Goal: Check status: Check status

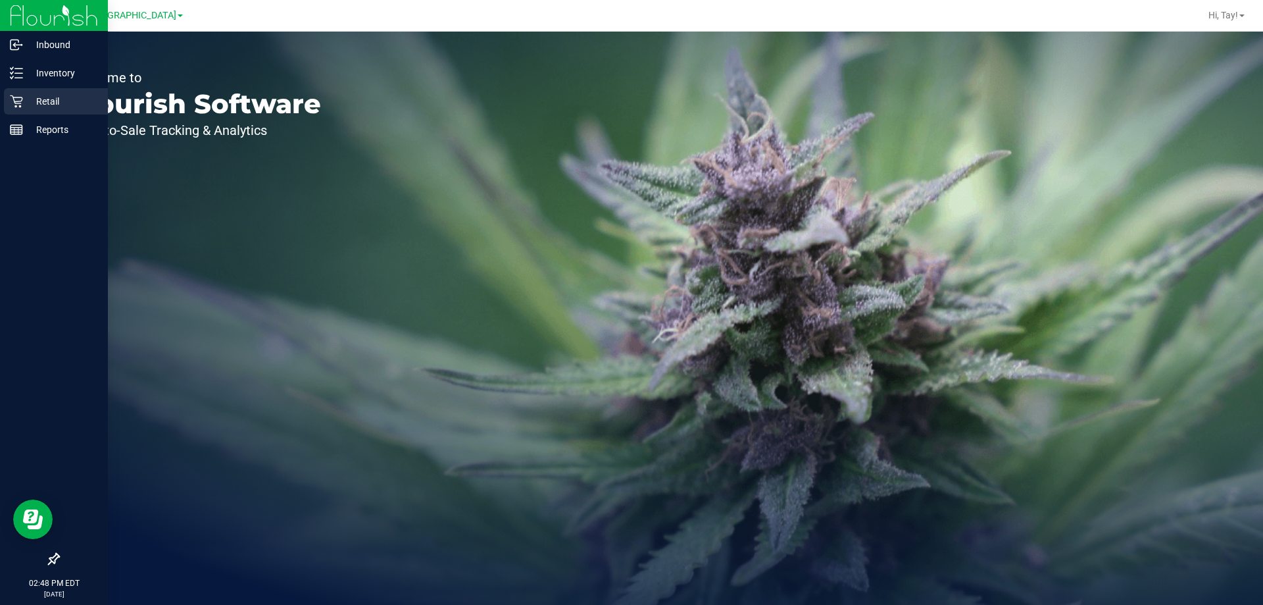
click at [28, 100] on p "Retail" at bounding box center [62, 101] width 79 height 16
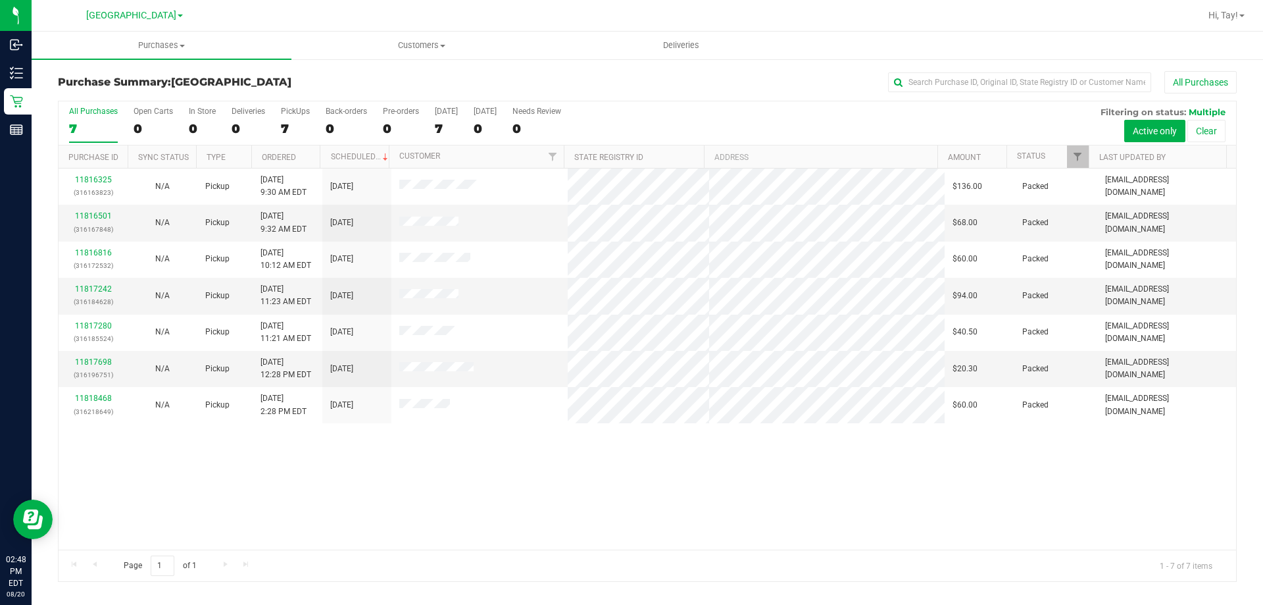
click at [390, 453] on div "11816325 (316163823) N/A Pickup [DATE] 9:30 AM EDT 8/20/2025 $136.00 Packed [EM…" at bounding box center [648, 358] width 1178 height 381
click at [682, 457] on div "11816325 (316163823) N/A Pickup [DATE] 9:30 AM EDT 8/20/2025 $136.00 Packed [EM…" at bounding box center [648, 358] width 1178 height 381
click at [681, 458] on div "11816325 (316163823) N/A Pickup [DATE] 9:30 AM EDT 8/20/2025 $136.00 Packed [EM…" at bounding box center [648, 358] width 1178 height 381
click at [1081, 159] on span "Filter" at bounding box center [1078, 156] width 11 height 11
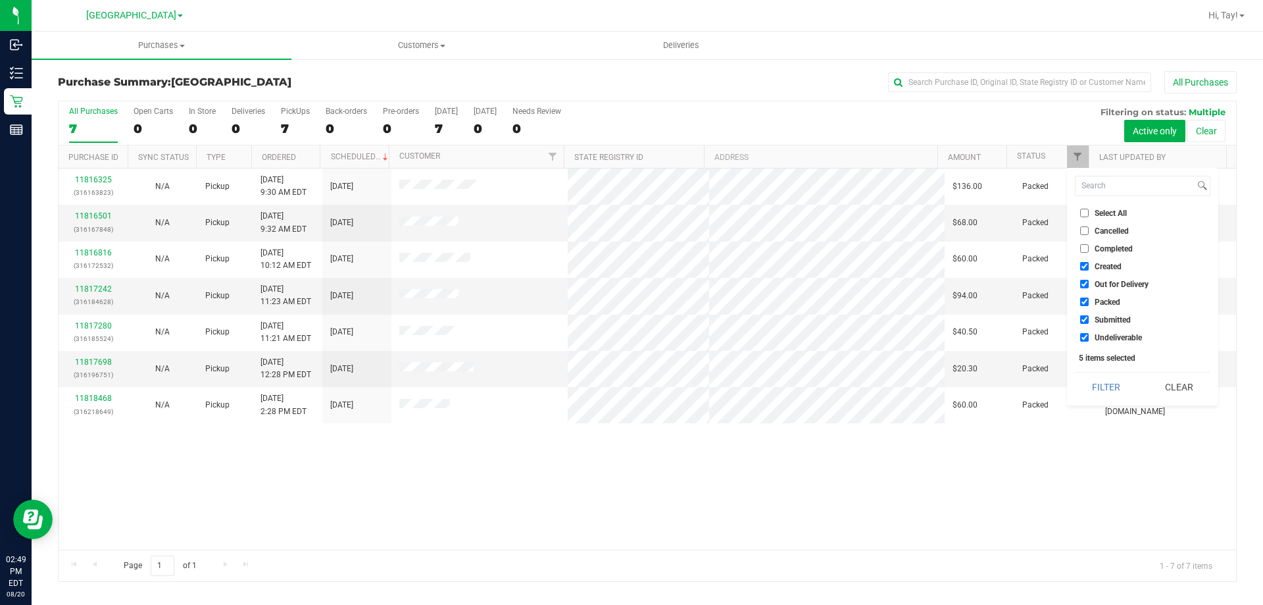
click at [1101, 270] on span "Created" at bounding box center [1108, 267] width 27 height 8
click at [1089, 270] on input "Created" at bounding box center [1084, 266] width 9 height 9
checkbox input "false"
click at [1104, 286] on span "Out for Delivery" at bounding box center [1122, 284] width 54 height 8
click at [1089, 286] on input "Out for Delivery" at bounding box center [1084, 284] width 9 height 9
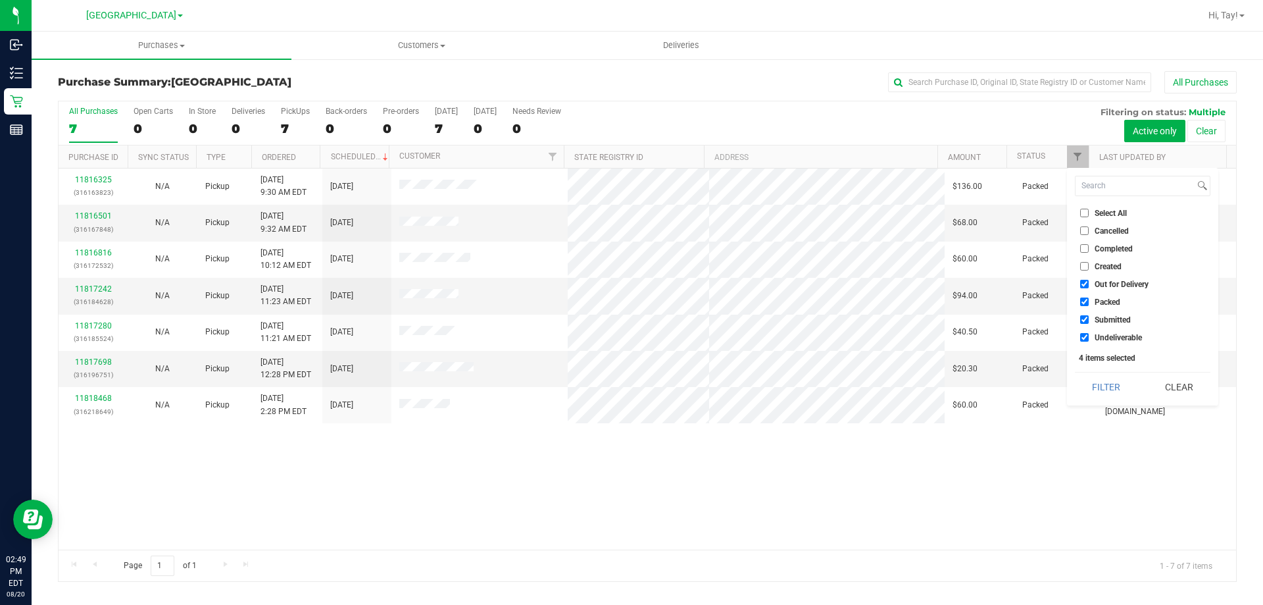
checkbox input "false"
click at [1101, 303] on span "Packed" at bounding box center [1108, 302] width 26 height 8
click at [1089, 303] on input "Packed" at bounding box center [1084, 301] width 9 height 9
checkbox input "false"
click at [1094, 340] on label "Undeliverable" at bounding box center [1111, 337] width 62 height 9
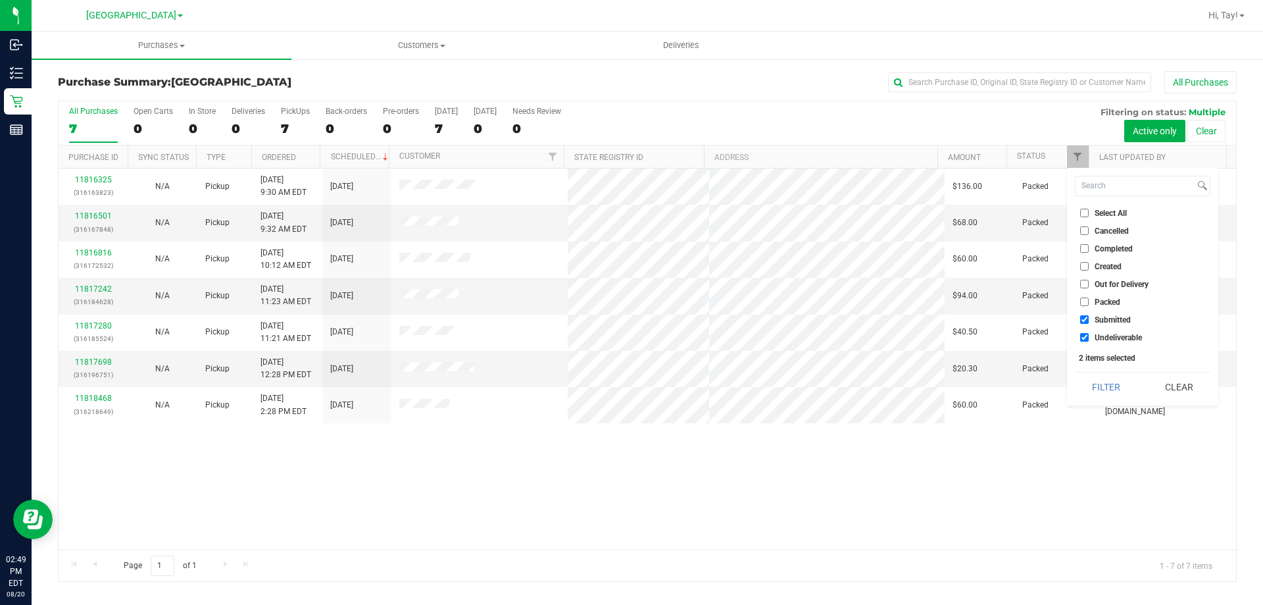
click at [1089, 340] on input "Undeliverable" at bounding box center [1084, 337] width 9 height 9
checkbox input "false"
click at [1091, 382] on button "Filter" at bounding box center [1106, 386] width 63 height 29
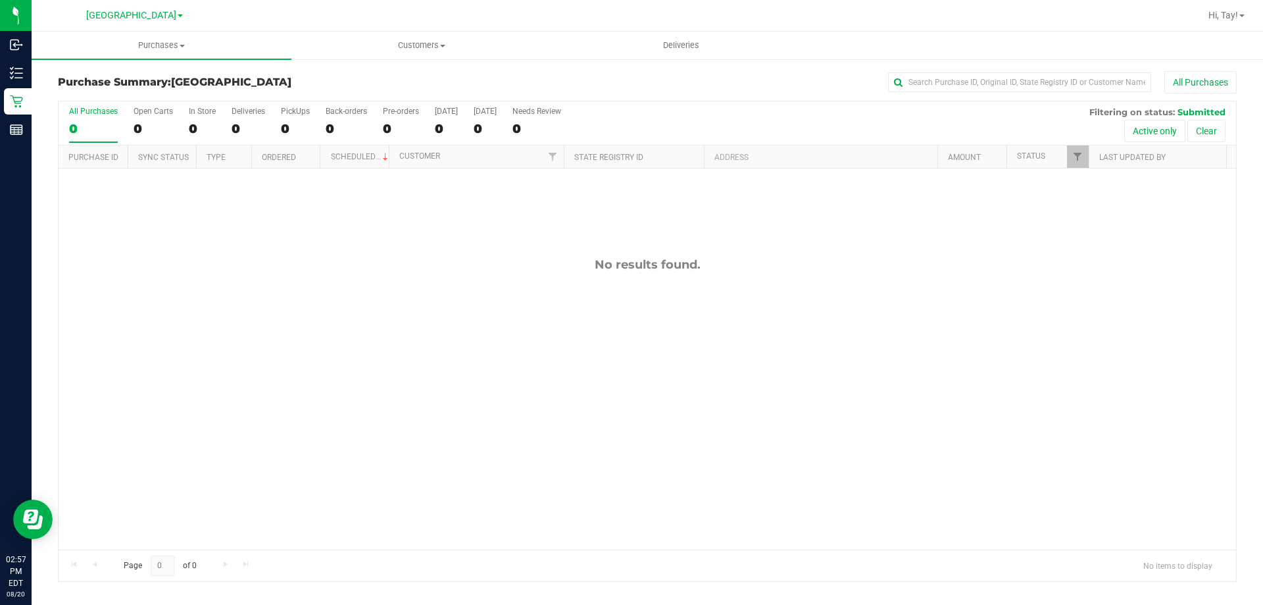
click at [612, 132] on div "All Purchases 0 Open Carts 0 In Store 0 Deliveries 0 PickUps 0 Back-orders 0 Pr…" at bounding box center [648, 123] width 1178 height 44
click at [486, 86] on div "All Purchases" at bounding box center [844, 82] width 786 height 22
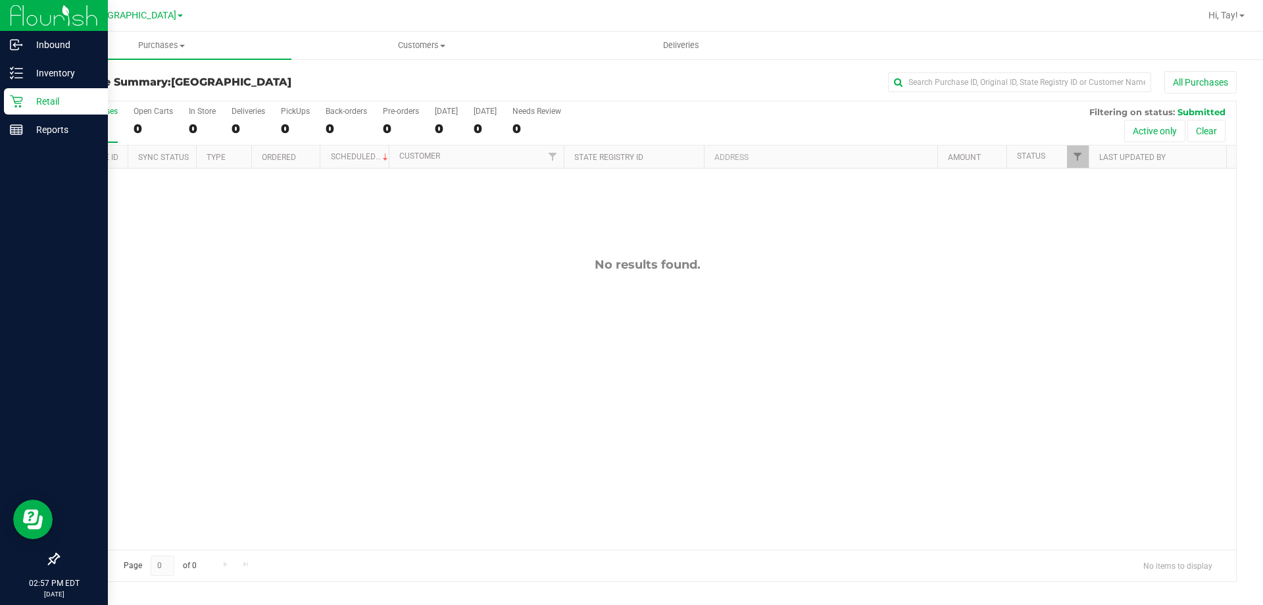
click at [24, 105] on p "Retail" at bounding box center [62, 101] width 79 height 16
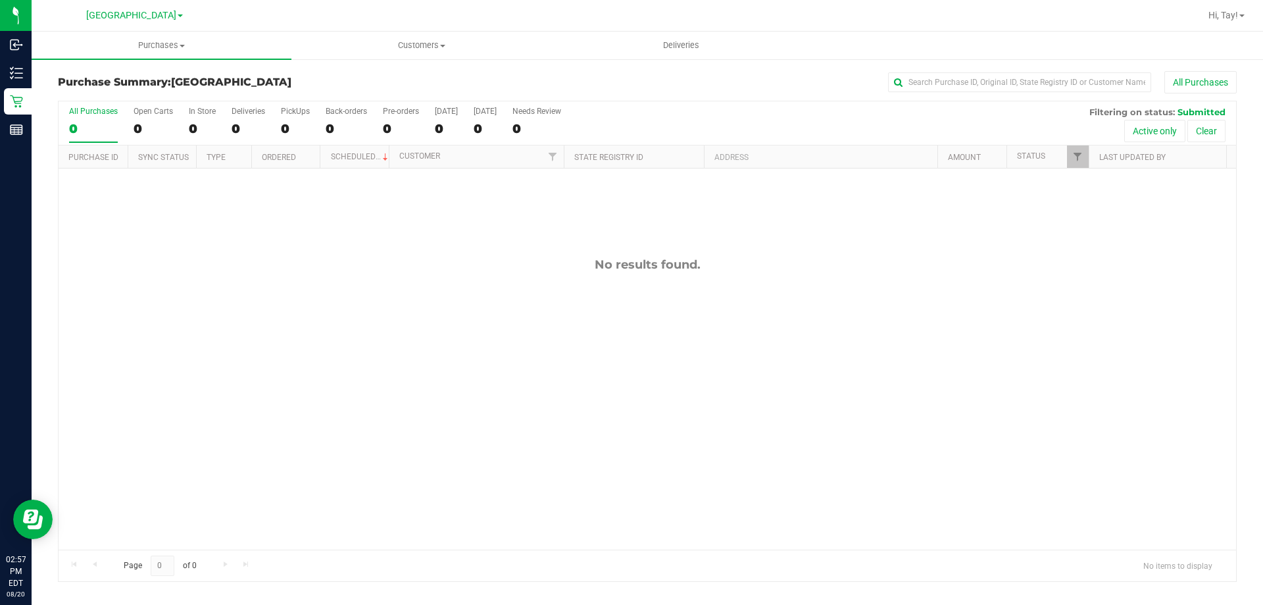
click at [419, 415] on div "No results found." at bounding box center [648, 403] width 1178 height 470
click at [502, 322] on div "No results found." at bounding box center [648, 403] width 1178 height 470
click at [663, 112] on div "All Purchases 0 Open Carts 0 In Store 0 Deliveries 0 PickUps 0 Back-orders 0 Pr…" at bounding box center [648, 123] width 1178 height 44
click at [1215, 14] on span "Hi, Tay!" at bounding box center [1224, 15] width 30 height 11
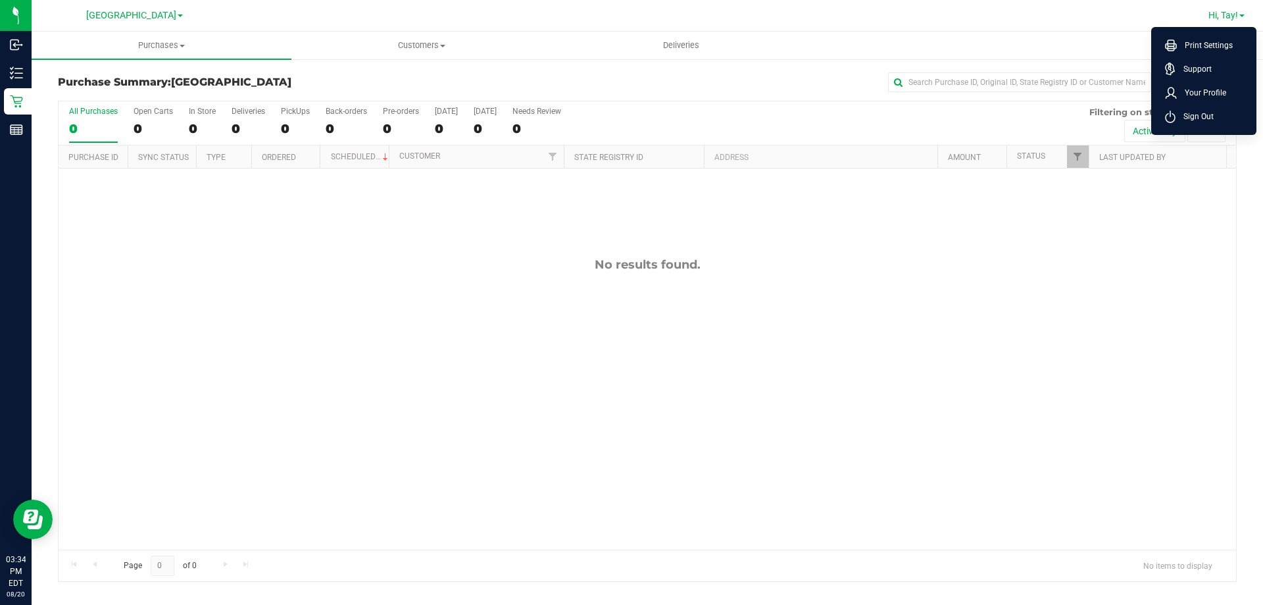
click at [1184, 126] on li "Sign Out" at bounding box center [1204, 117] width 99 height 24
